Goal: Information Seeking & Learning: Find specific page/section

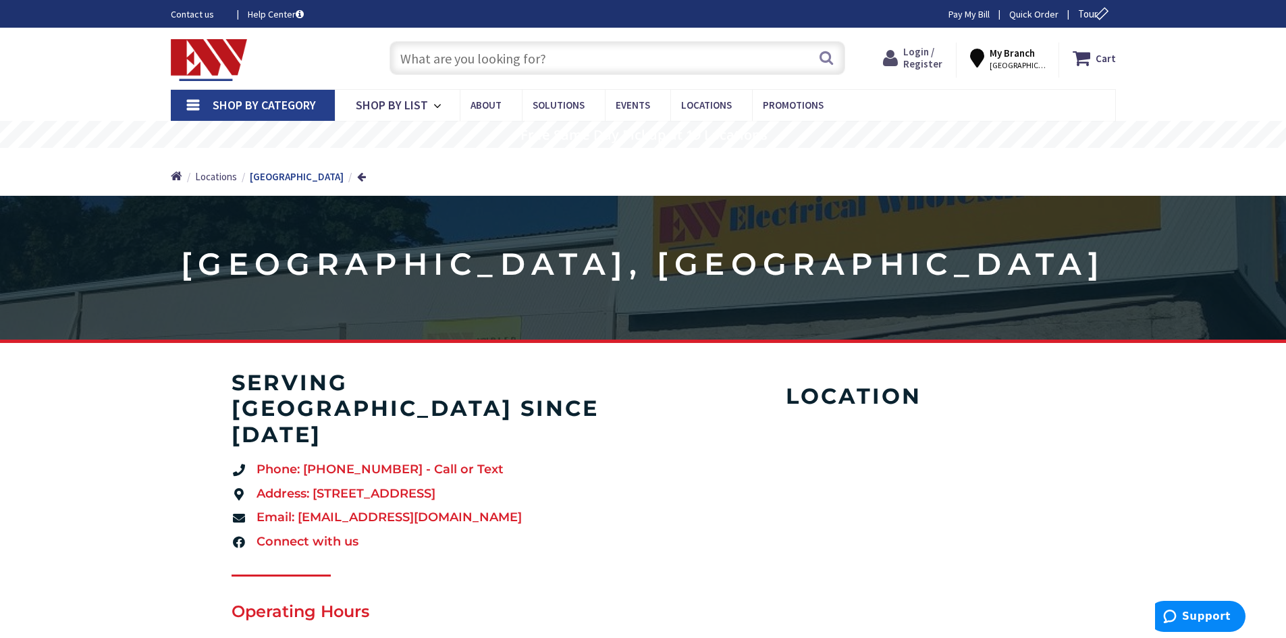
click at [941, 60] on span "Login / Register" at bounding box center [922, 57] width 39 height 25
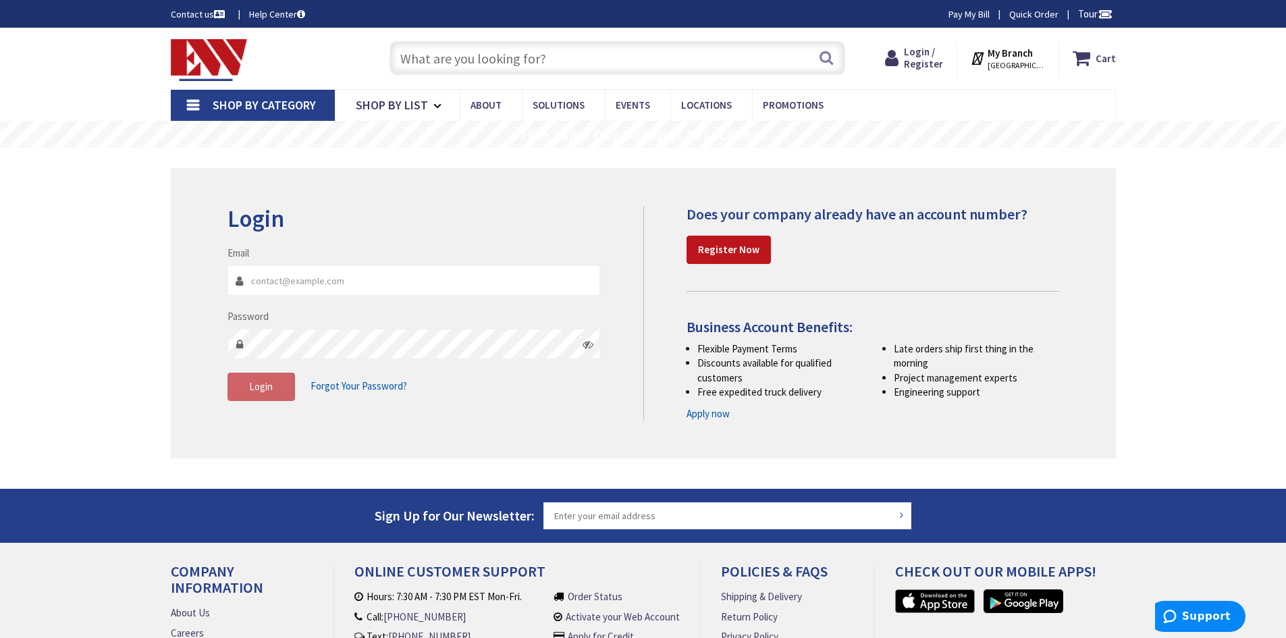
click at [280, 290] on input "Email" at bounding box center [413, 280] width 373 height 30
type input "[EMAIL_ADDRESS][DOMAIN_NAME]"
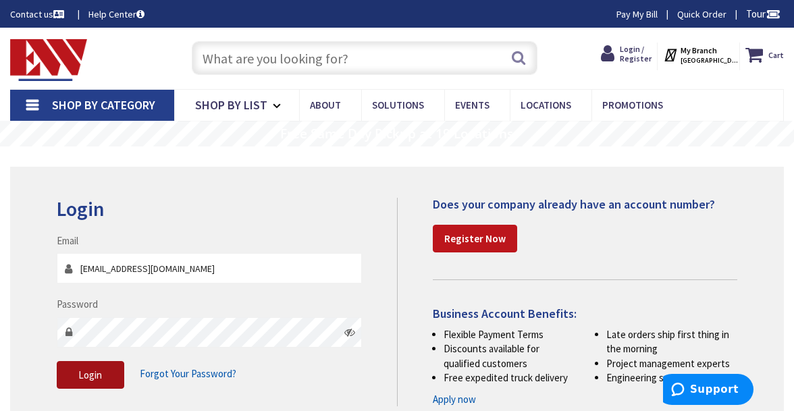
click at [114, 375] on button "Login" at bounding box center [91, 375] width 68 height 28
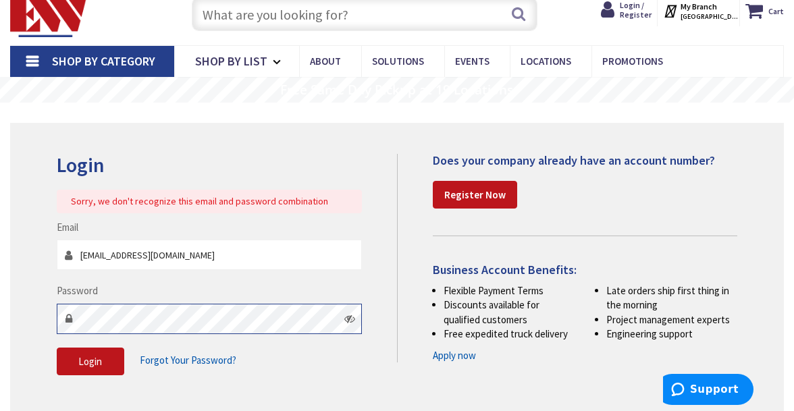
scroll to position [68, 0]
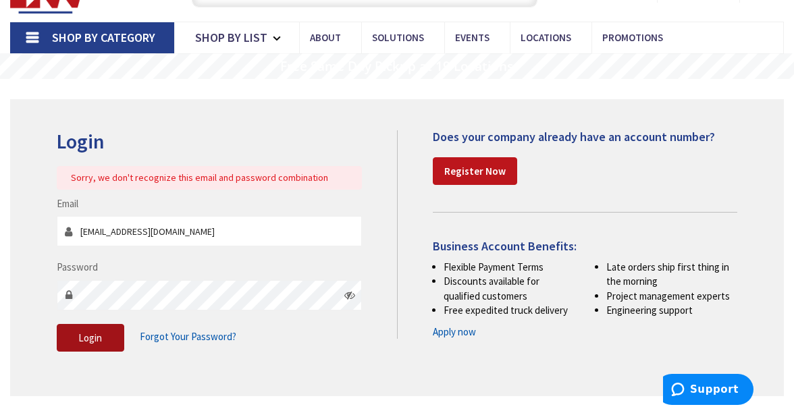
click at [95, 333] on span "Login" at bounding box center [90, 337] width 24 height 13
click at [105, 335] on button "Login" at bounding box center [91, 338] width 68 height 28
click at [190, 335] on span "Forgot Your Password?" at bounding box center [188, 336] width 97 height 13
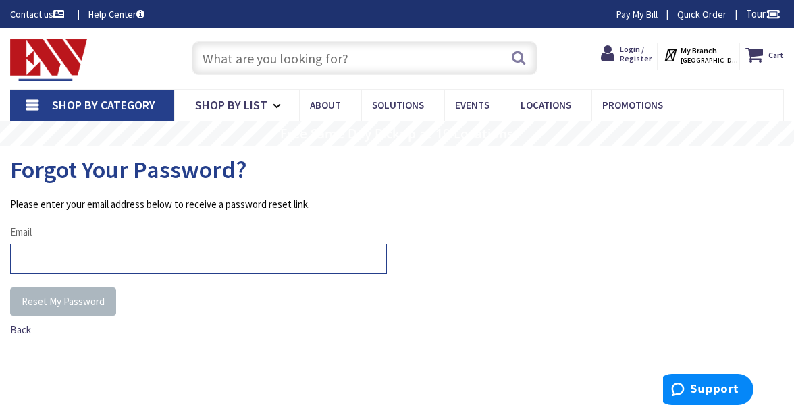
click at [44, 256] on input "Email" at bounding box center [198, 259] width 377 height 30
type input "[EMAIL_ADDRESS][DOMAIN_NAME]"
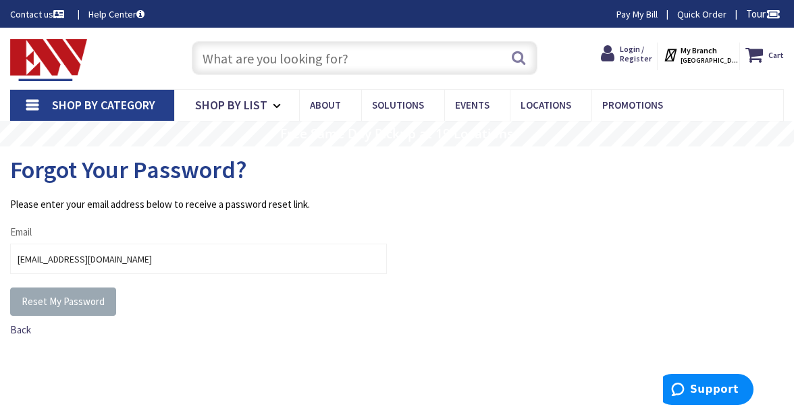
click at [51, 296] on span "Reset My Password" at bounding box center [63, 301] width 83 height 13
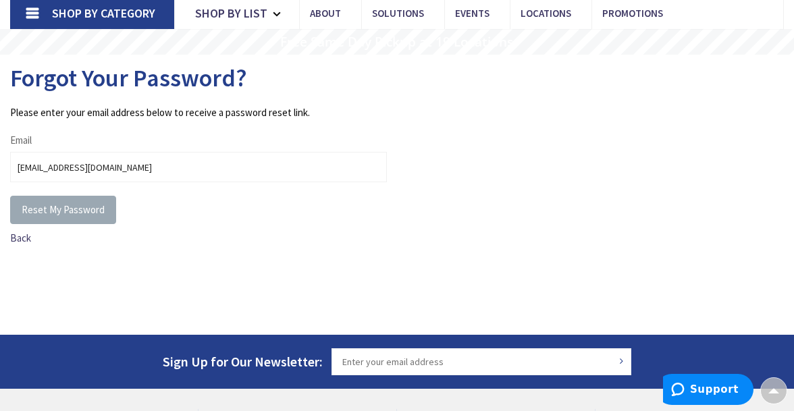
scroll to position [68, 0]
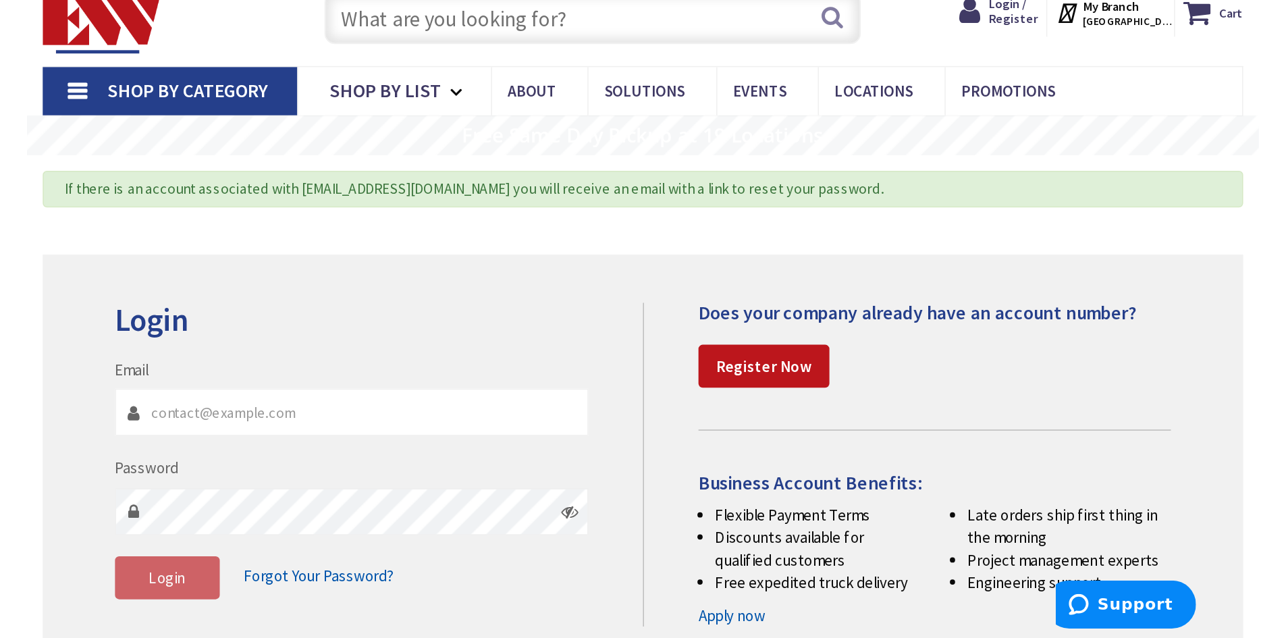
scroll to position [68, 0]
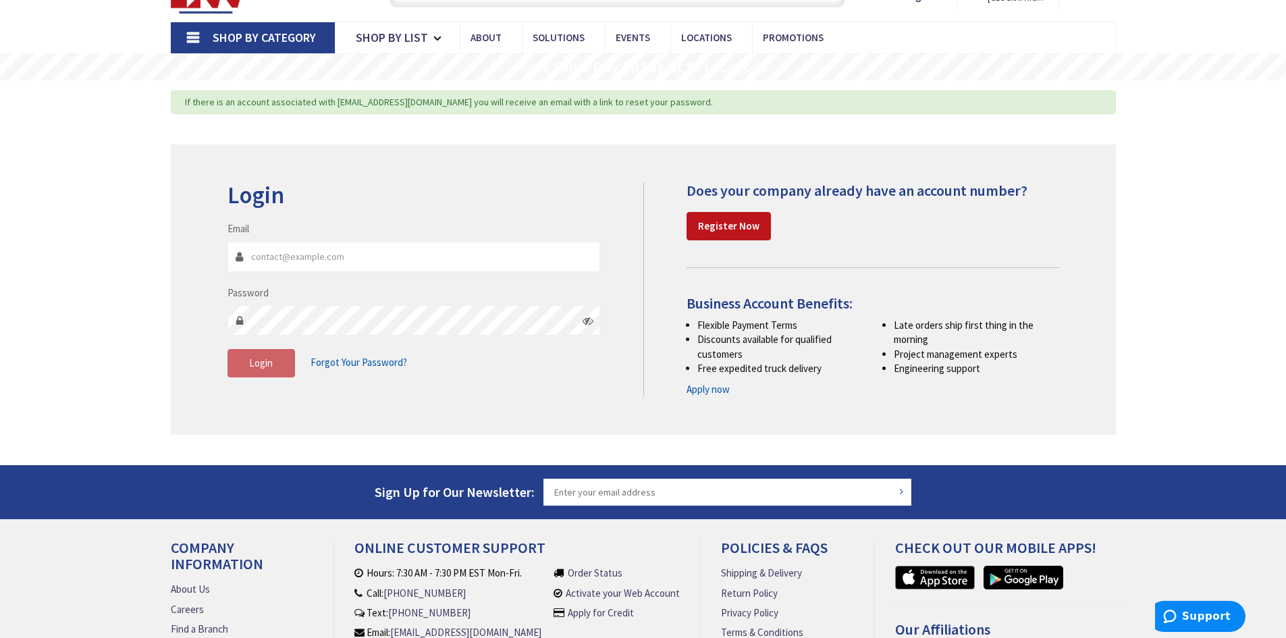
click at [276, 257] on input "Email" at bounding box center [413, 257] width 373 height 30
type input "[EMAIL_ADDRESS][DOMAIN_NAME]"
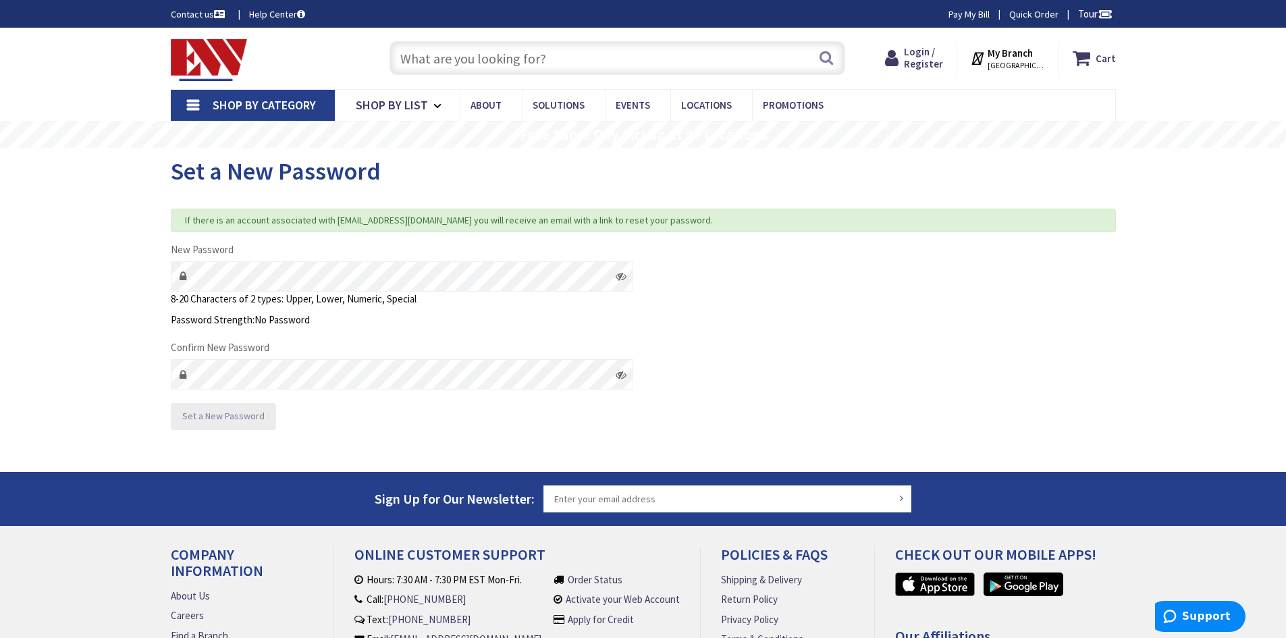
click at [221, 417] on span "Set a New Password" at bounding box center [223, 416] width 82 height 12
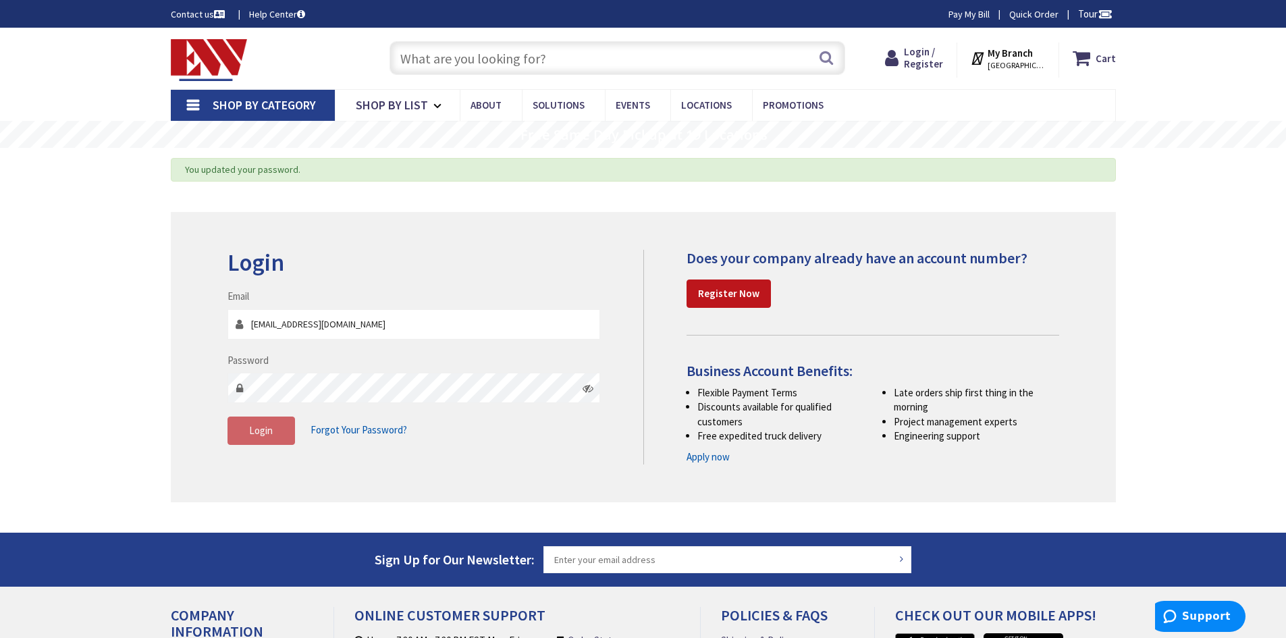
type input "[EMAIL_ADDRESS][DOMAIN_NAME]"
click at [262, 427] on span "Login" at bounding box center [261, 430] width 24 height 13
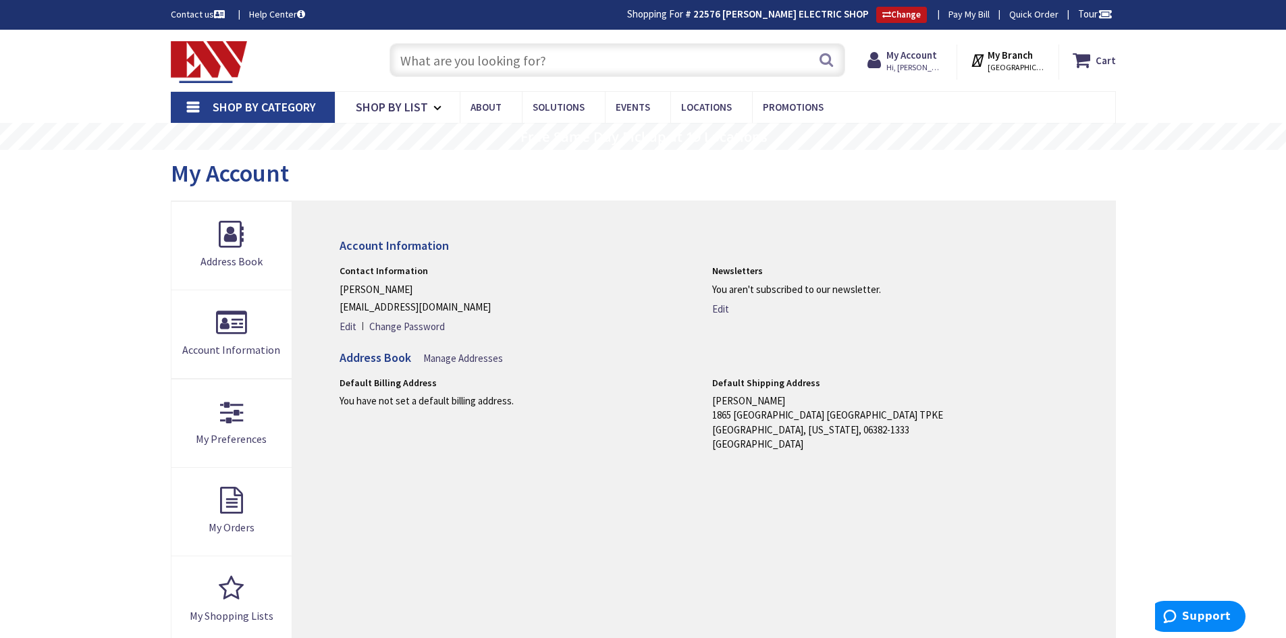
click at [476, 59] on input "text" at bounding box center [617, 60] width 456 height 34
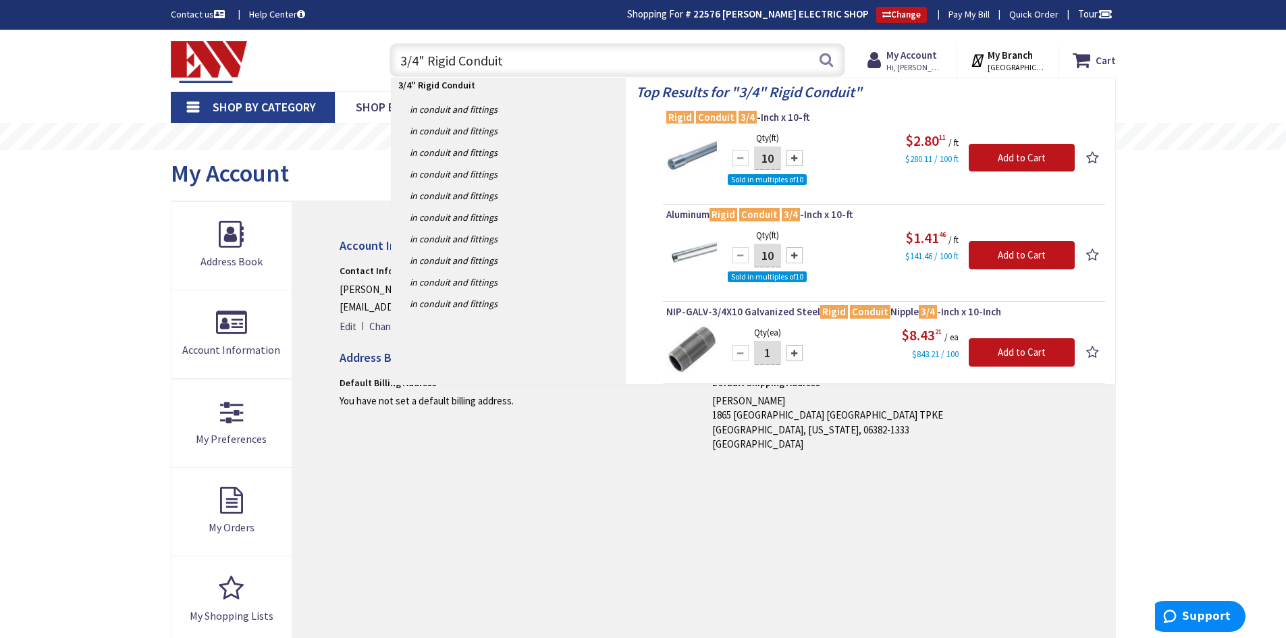
click at [419, 59] on input "3/4" Rigid Conduit" at bounding box center [617, 60] width 456 height 34
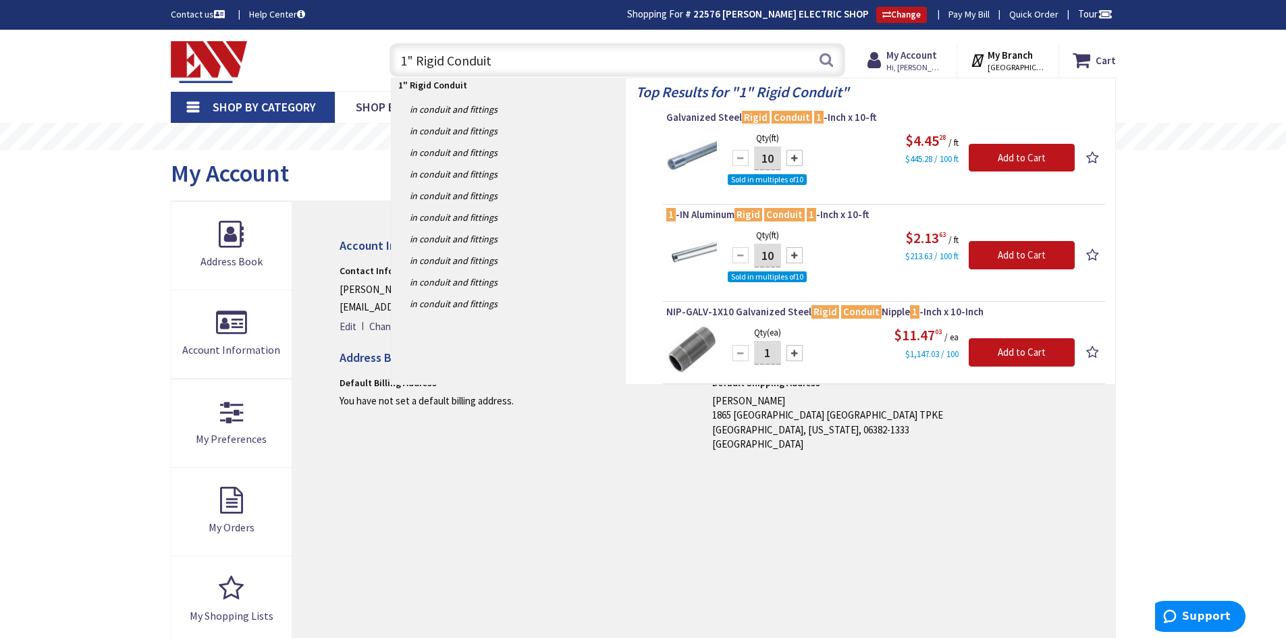
click at [445, 60] on input "1" Rigid Conduit" at bounding box center [617, 60] width 456 height 34
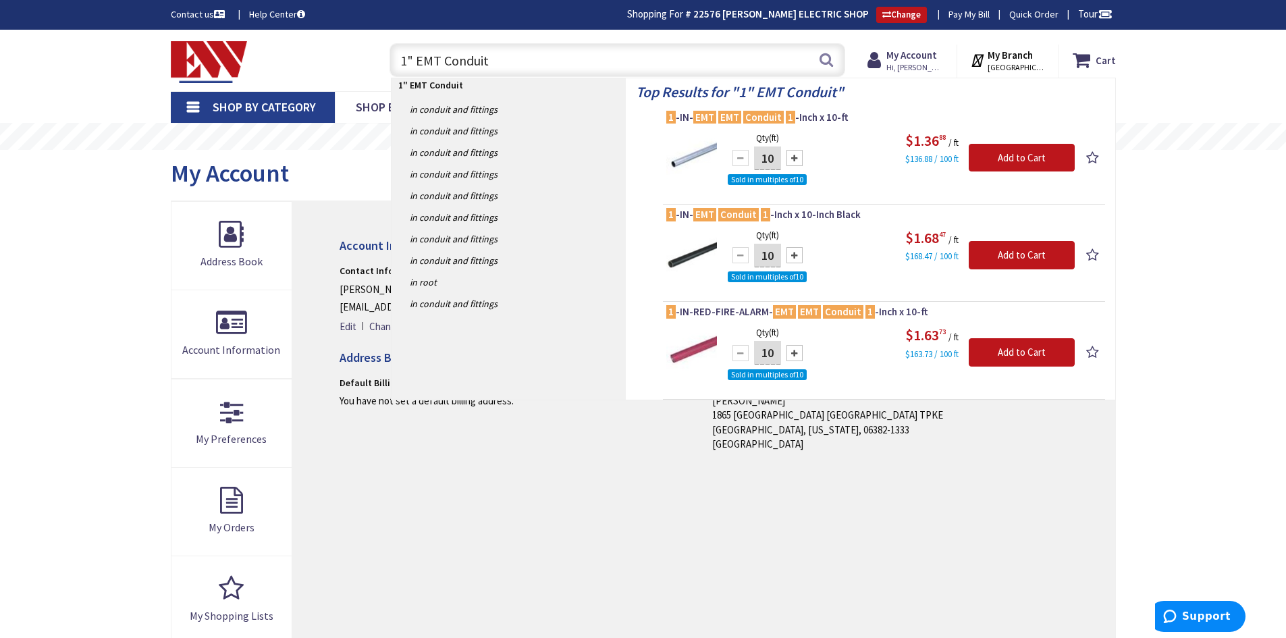
click at [406, 61] on input "1" EMT Conduit" at bounding box center [617, 60] width 456 height 34
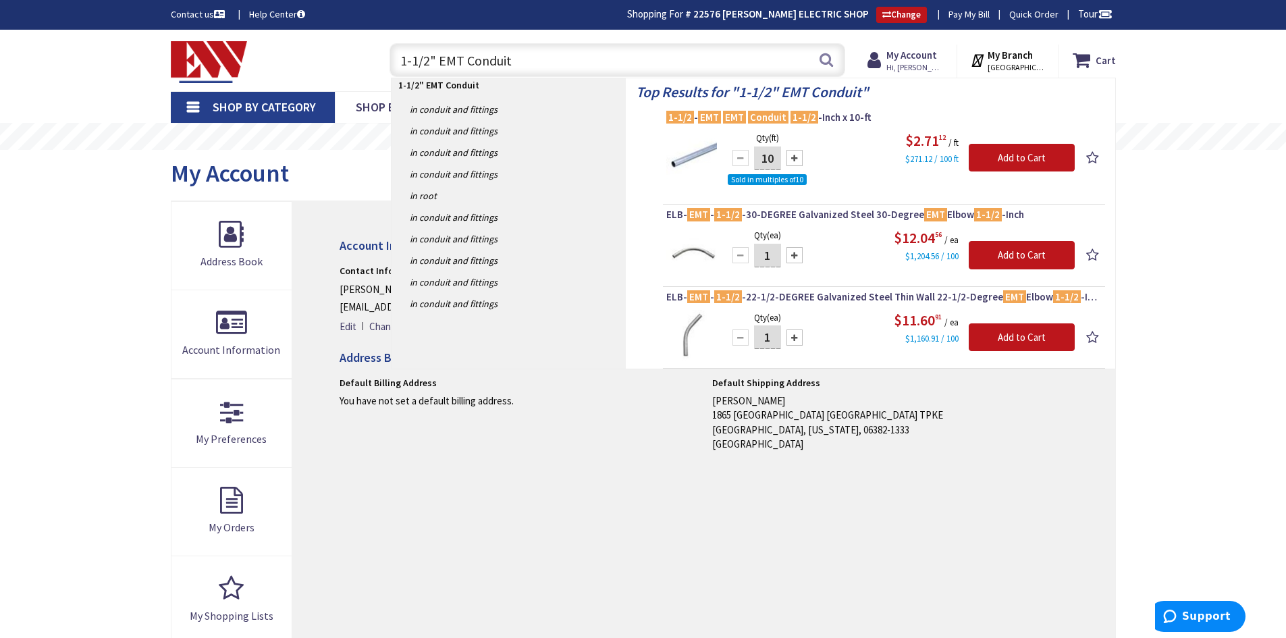
drag, startPoint x: 514, startPoint y: 61, endPoint x: 377, endPoint y: 57, distance: 137.8
click at [377, 57] on div "1-1/2" EMT Conduit 1-1/2" EMT Conduit Search" at bounding box center [614, 59] width 483 height 43
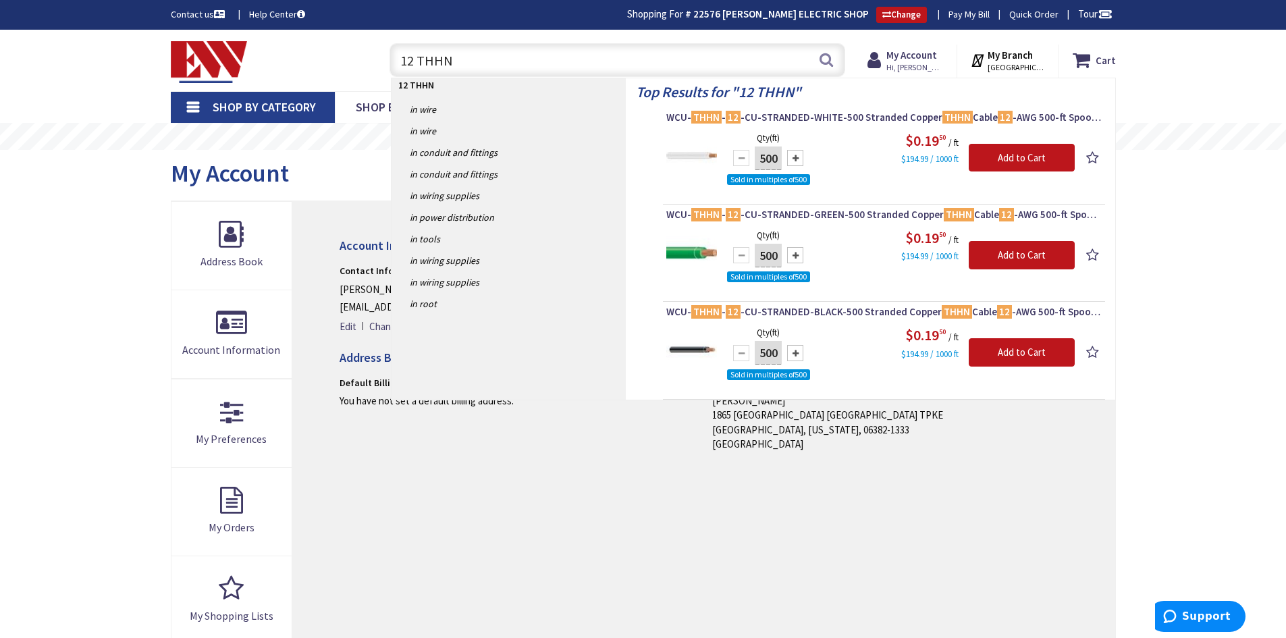
click at [412, 59] on input "12 THHN" at bounding box center [617, 60] width 456 height 34
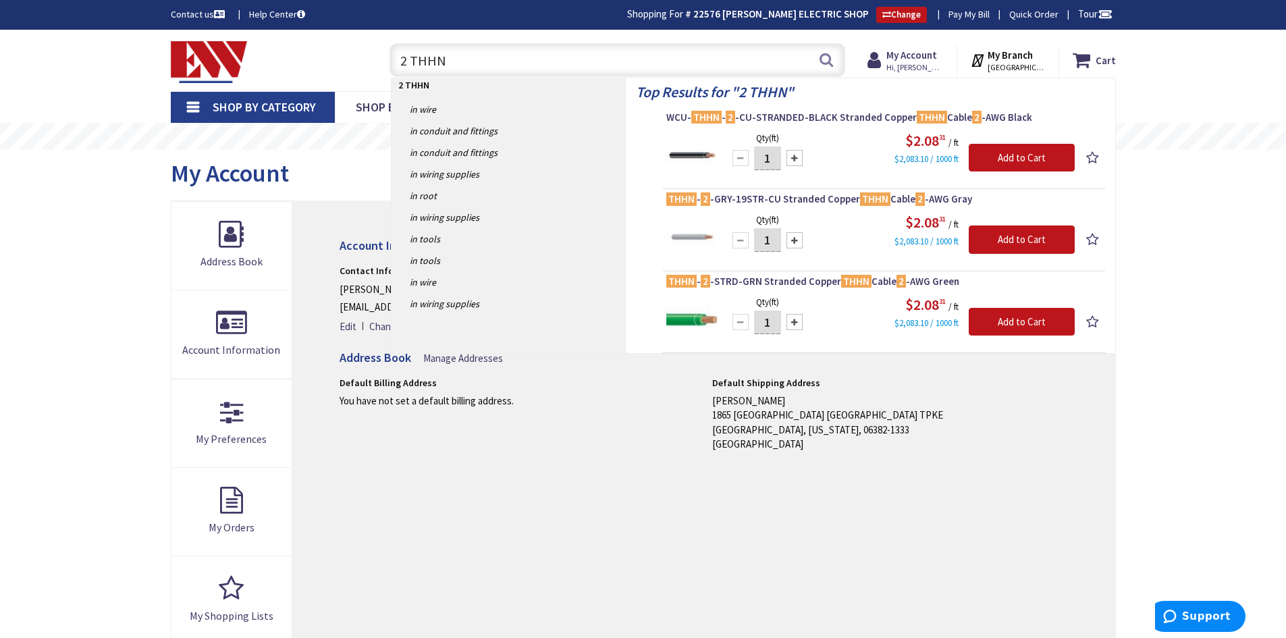
type input "2 THHN"
